Goal: Information Seeking & Learning: Learn about a topic

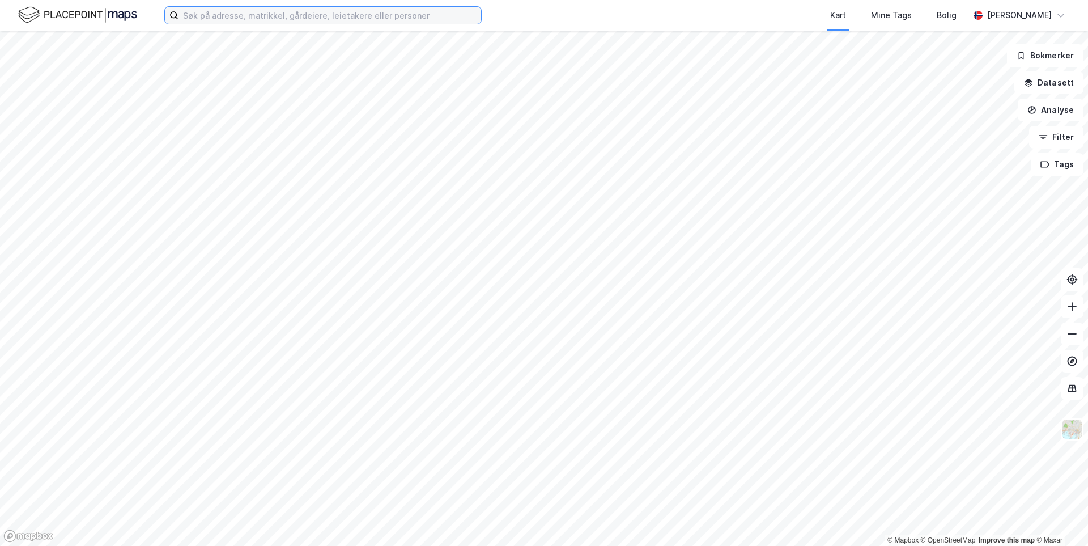
click at [208, 18] on input at bounding box center [330, 15] width 303 height 17
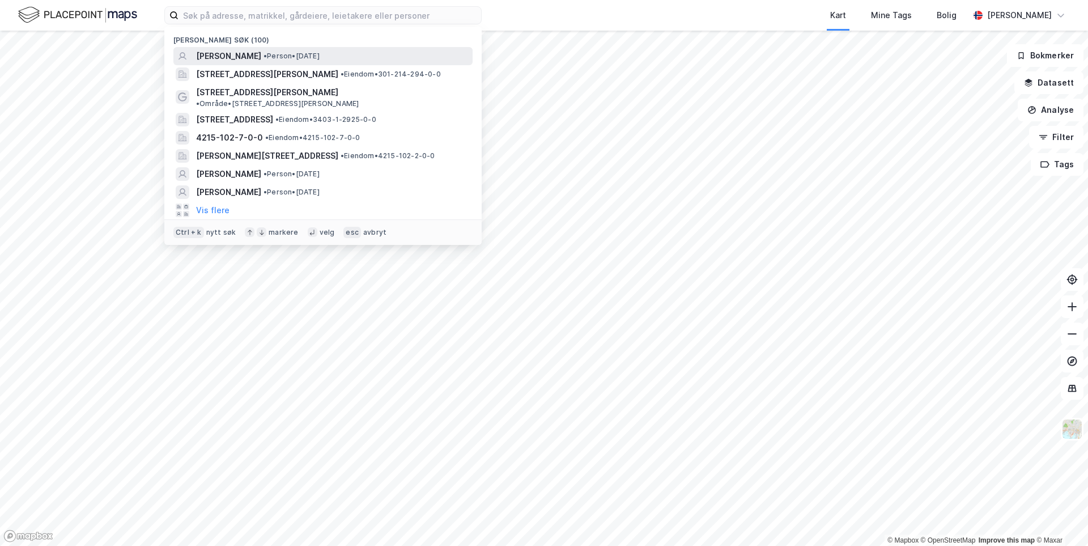
click at [221, 51] on span "[PERSON_NAME]" at bounding box center [228, 56] width 65 height 14
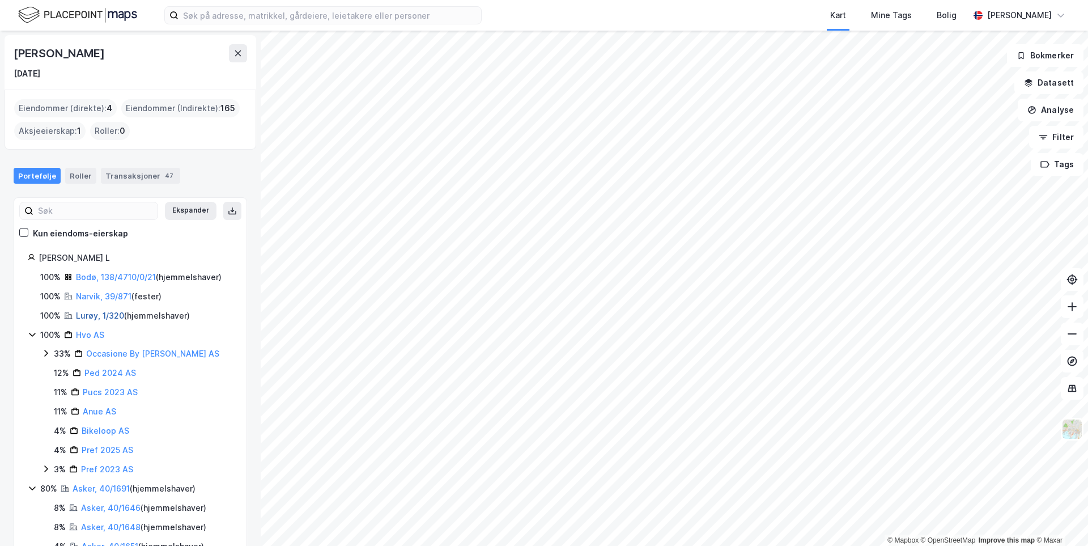
click at [99, 319] on link "Lurøy, 1/320" at bounding box center [100, 316] width 48 height 10
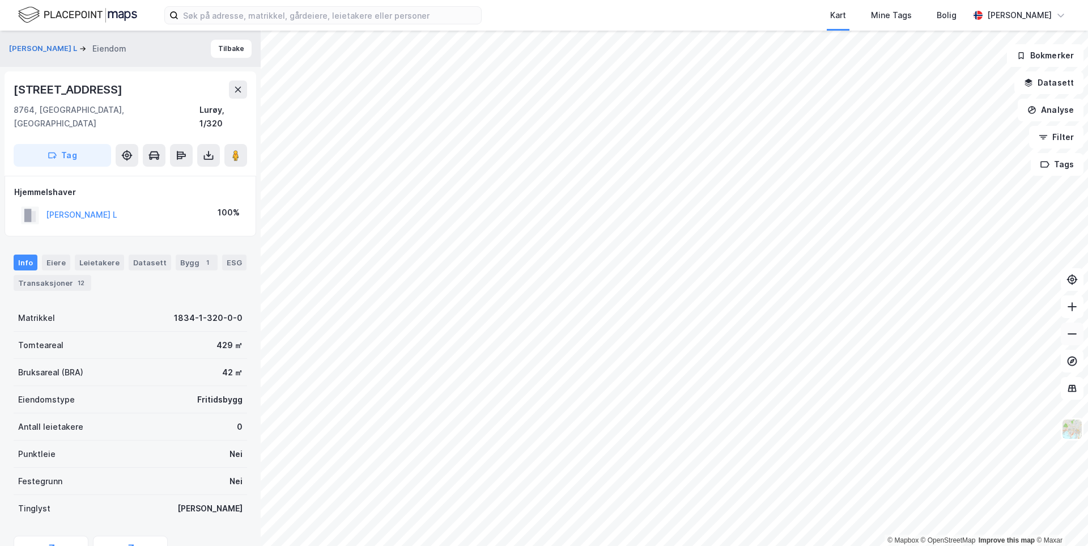
click at [1075, 337] on icon at bounding box center [1072, 333] width 11 height 11
click at [1073, 341] on button at bounding box center [1072, 333] width 23 height 23
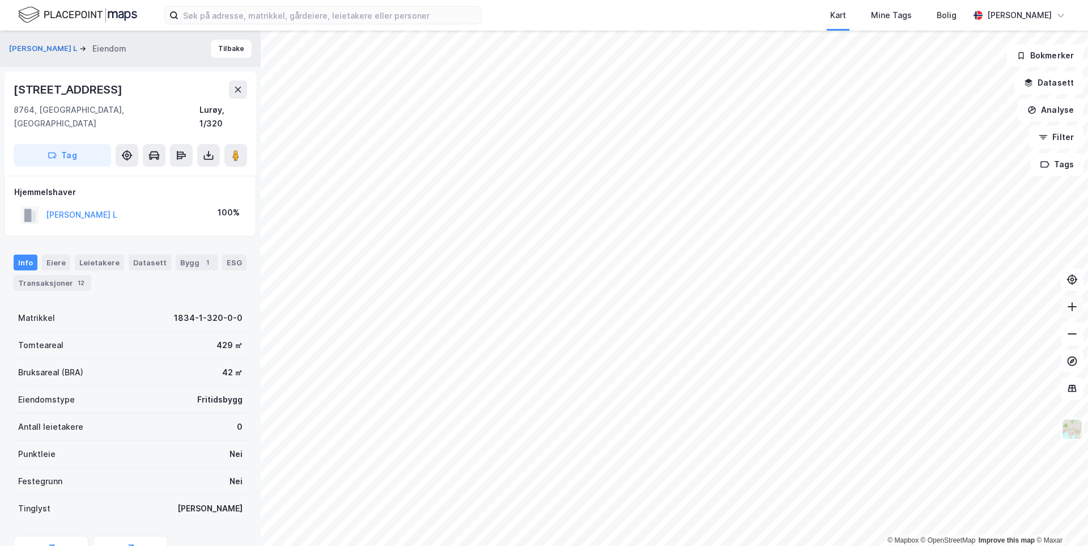
click at [1072, 313] on button at bounding box center [1072, 306] width 23 height 23
click at [1076, 308] on icon at bounding box center [1072, 306] width 11 height 11
click at [1069, 314] on button at bounding box center [1072, 306] width 23 height 23
click at [1077, 310] on icon at bounding box center [1072, 306] width 11 height 11
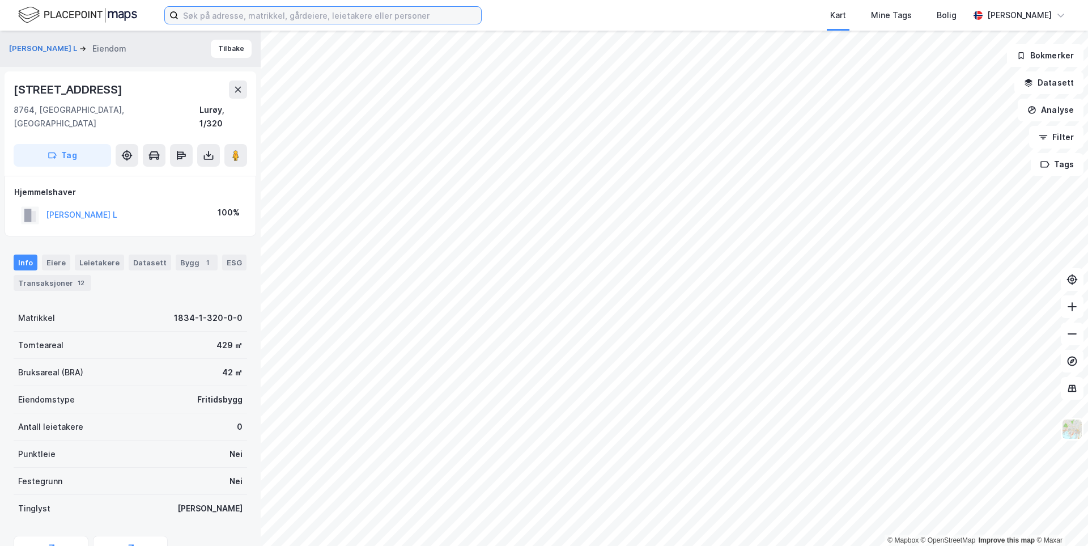
click at [377, 17] on input at bounding box center [330, 15] width 303 height 17
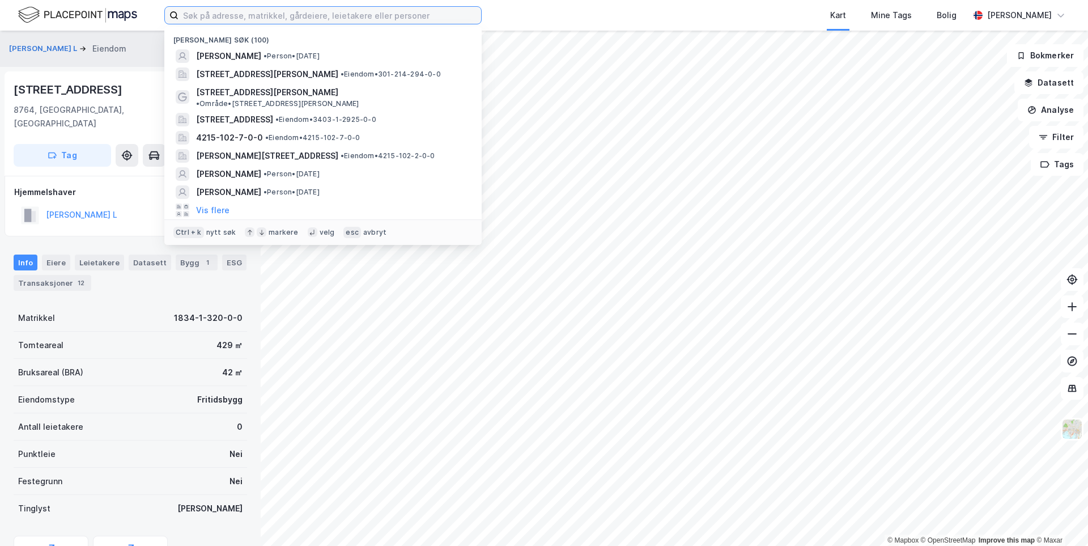
type input "a"
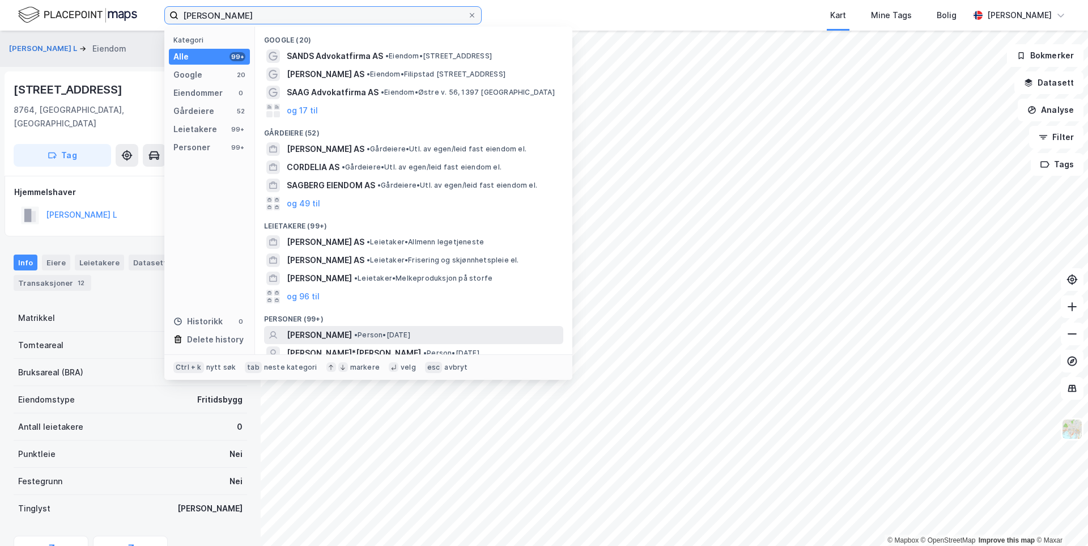
type input "[PERSON_NAME]"
click at [352, 331] on span "[PERSON_NAME]" at bounding box center [319, 335] width 65 height 14
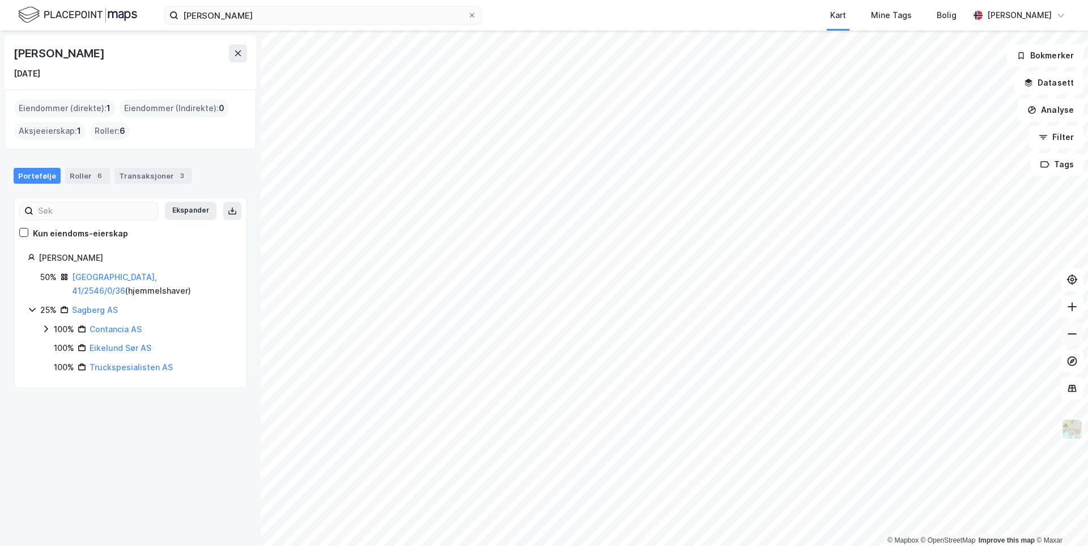
click at [1073, 331] on icon at bounding box center [1072, 333] width 11 height 11
click at [1066, 311] on button at bounding box center [1072, 306] width 23 height 23
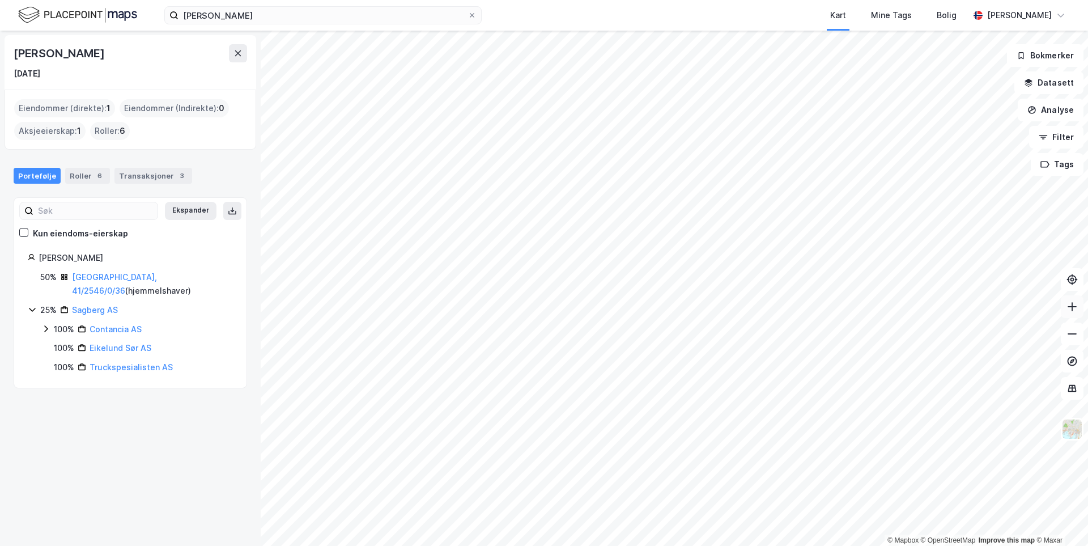
click at [1066, 311] on button at bounding box center [1072, 306] width 23 height 23
click at [113, 277] on link "[GEOGRAPHIC_DATA], 41/2546/0/36" at bounding box center [114, 283] width 85 height 23
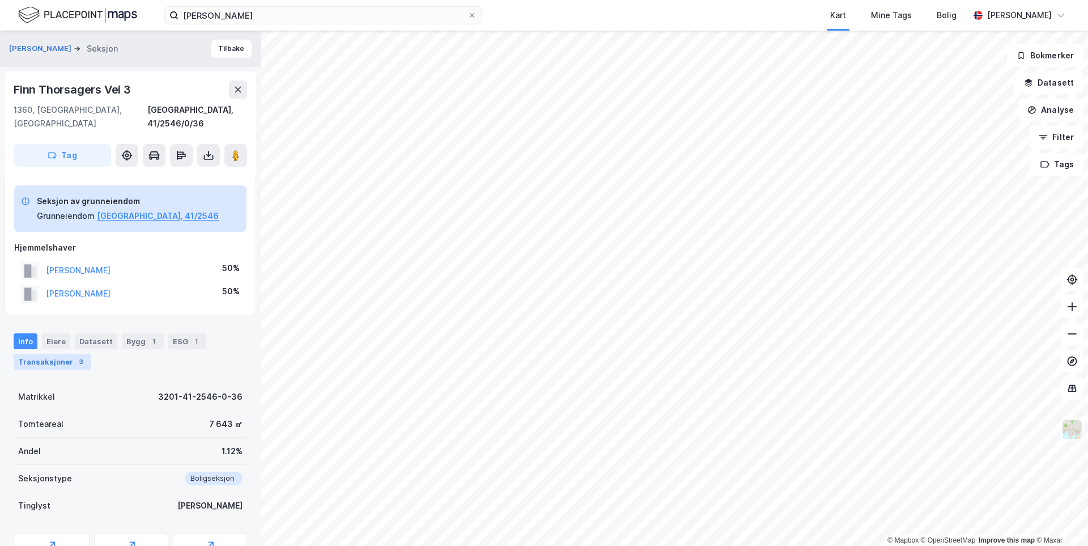
click at [52, 354] on div "Transaksjoner 3" at bounding box center [53, 362] width 78 height 16
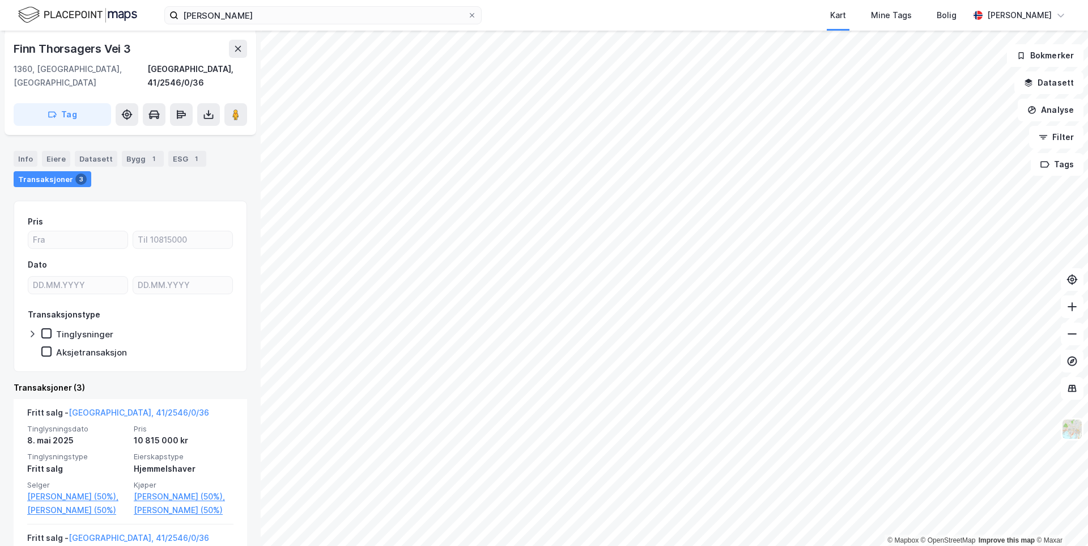
scroll to position [206, 0]
